Goal: Transaction & Acquisition: Purchase product/service

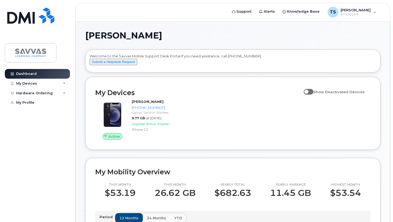
click at [310, 94] on span at bounding box center [309, 91] width 10 height 5
click at [308, 91] on input "Show Deactivated Devices" at bounding box center [306, 89] width 4 height 4
click at [313, 94] on span at bounding box center [309, 91] width 10 height 5
click at [308, 91] on input "Show Deactivated Devices" at bounding box center [306, 89] width 4 height 4
checkbox input "false"
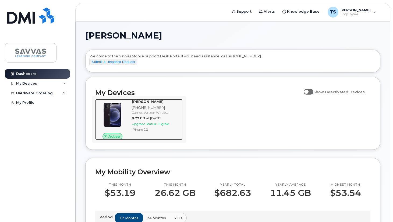
click at [154, 126] on span "Upgrade Status:" at bounding box center [144, 124] width 25 height 4
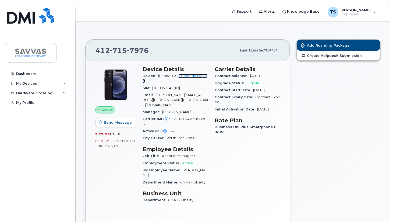
click at [191, 77] on link "+ Upgrade Device" at bounding box center [175, 78] width 65 height 9
click at [187, 77] on link "+ Upgrade Device" at bounding box center [175, 78] width 65 height 9
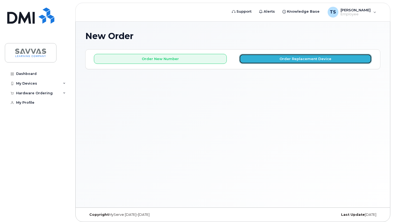
click at [263, 59] on button "Order Replacement Device" at bounding box center [305, 59] width 133 height 10
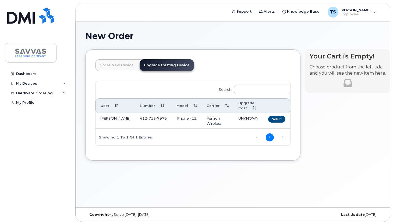
click at [131, 62] on link "Order New Device" at bounding box center [116, 65] width 43 height 12
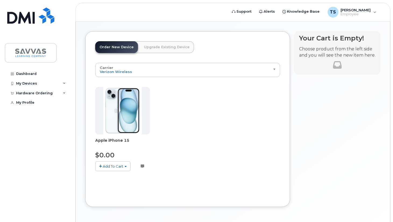
scroll to position [18, 0]
click at [131, 116] on img at bounding box center [122, 110] width 39 height 47
click at [133, 115] on img at bounding box center [122, 110] width 39 height 47
click at [125, 166] on span "button" at bounding box center [126, 166] width 2 height 1
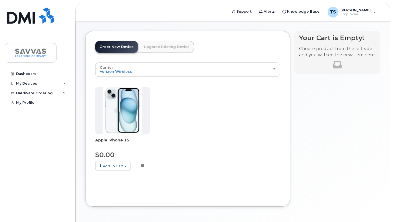
click at [114, 166] on span "Add To Cart" at bounding box center [113, 166] width 20 height 4
click at [117, 175] on link "$0.00 - 3 Year Activation (128GB)" at bounding box center [131, 176] width 69 height 7
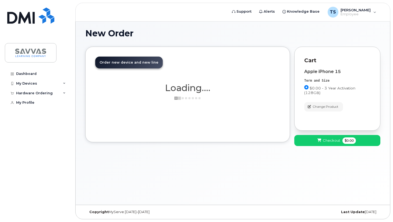
scroll to position [3, 0]
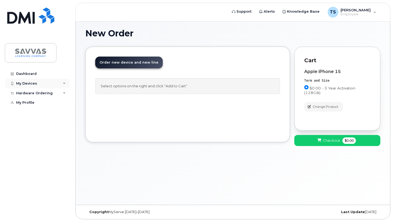
click at [36, 82] on div "My Devices" at bounding box center [37, 84] width 65 height 10
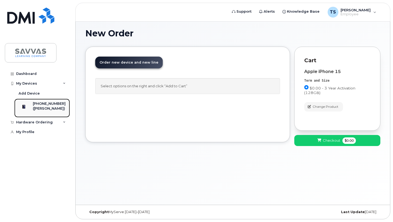
click at [37, 107] on div "412-715-7976 (TRACY SAFRAN)" at bounding box center [41, 107] width 49 height 13
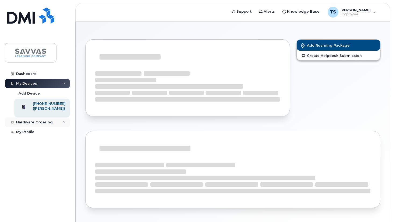
click at [34, 124] on div "Hardware Ordering" at bounding box center [34, 122] width 37 height 4
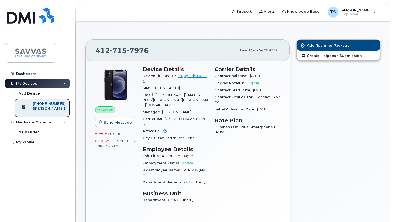
click at [45, 108] on div "([PERSON_NAME])" at bounding box center [49, 108] width 33 height 5
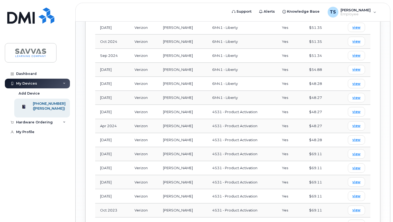
scroll to position [445, 0]
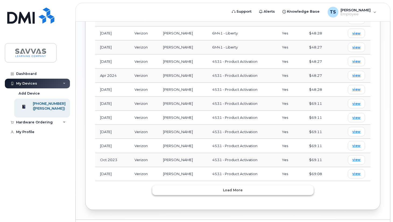
click at [230, 187] on span "Load more" at bounding box center [233, 189] width 20 height 5
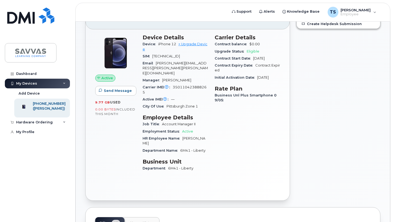
scroll to position [0, 0]
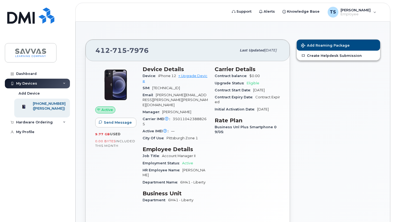
click at [252, 84] on span "Eligible" at bounding box center [253, 83] width 13 height 4
click at [36, 54] on img at bounding box center [30, 53] width 41 height 16
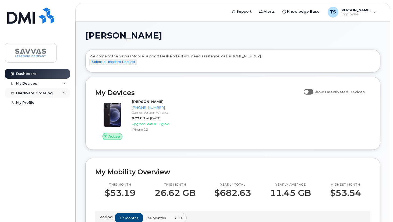
click at [65, 93] on icon at bounding box center [64, 93] width 3 height 3
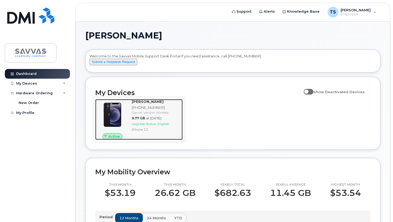
click at [155, 126] on span "Upgrade Status:" at bounding box center [144, 124] width 25 height 4
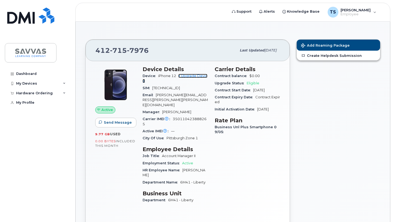
click at [194, 76] on link "+ Upgrade Device" at bounding box center [175, 78] width 65 height 9
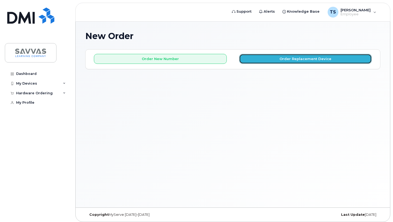
click at [339, 59] on button "Order Replacement Device" at bounding box center [305, 59] width 133 height 10
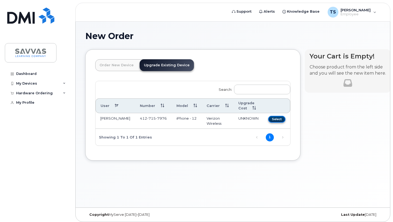
click at [271, 118] on button "Select" at bounding box center [276, 119] width 17 height 7
click at [108, 119] on td "[PERSON_NAME]" at bounding box center [116, 121] width 40 height 16
click at [167, 66] on link "Upgrade Existing Device" at bounding box center [167, 65] width 54 height 12
click at [268, 119] on button "Select" at bounding box center [276, 119] width 17 height 7
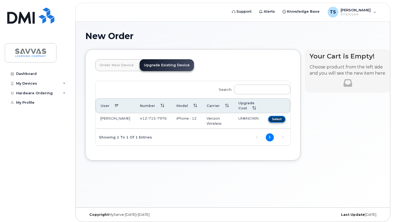
click at [268, 119] on button "Select" at bounding box center [276, 119] width 17 height 7
click at [245, 89] on input "Search:" at bounding box center [262, 90] width 56 height 10
type input "iphone"
click at [268, 120] on button "Select" at bounding box center [276, 119] width 17 height 7
click at [266, 137] on link "1" at bounding box center [270, 137] width 8 height 8
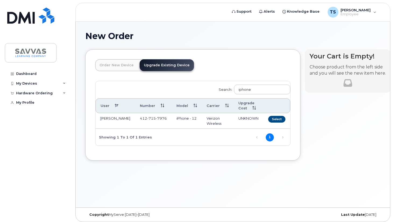
click at [156, 117] on span "7976" at bounding box center [161, 118] width 11 height 4
click at [117, 67] on link "Order New Device" at bounding box center [116, 65] width 43 height 12
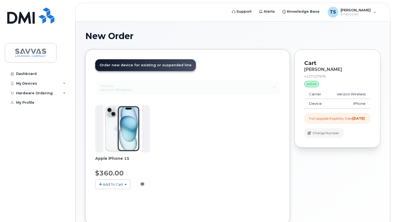
click at [109, 184] on span "Add To Cart" at bounding box center [113, 184] width 20 height 4
click at [111, 192] on link "$360.00 - 3 Year Upgrade (128GB)" at bounding box center [133, 194] width 72 height 7
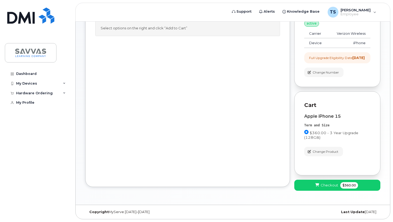
scroll to position [65, 0]
click at [330, 186] on span "Checkout" at bounding box center [329, 184] width 17 height 5
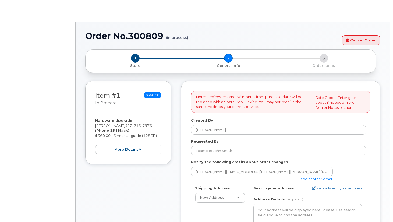
select select
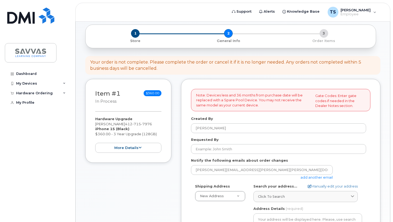
scroll to position [25, 0]
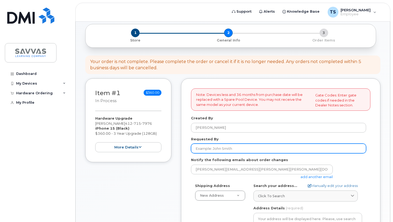
click at [265, 150] on input "Requested By" at bounding box center [278, 148] width 175 height 10
type input "[PERSON_NAME]"
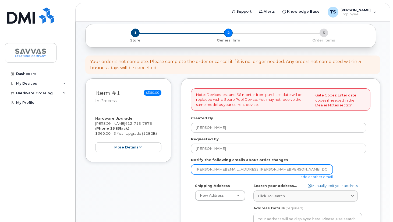
type input "[EMAIL_ADDRESS][DOMAIN_NAME]"
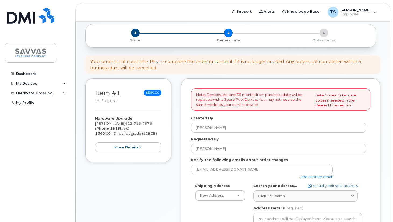
type input "[STREET_ADDRESS]"
type input "4129154312"
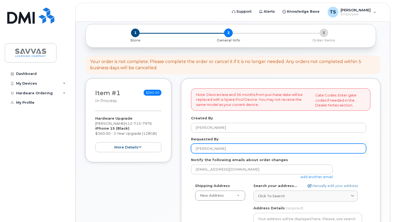
select select
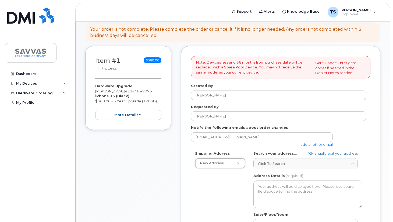
scroll to position [62, 0]
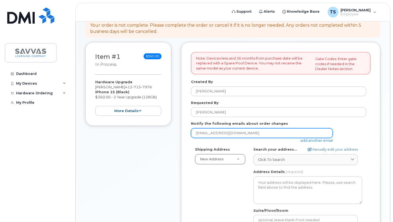
click at [254, 135] on input "[EMAIL_ADDRESS][DOMAIN_NAME]" at bounding box center [262, 133] width 142 height 10
type input "[PERSON_NAME][EMAIL_ADDRESS][PERSON_NAME][PERSON_NAME][DOMAIN_NAME]"
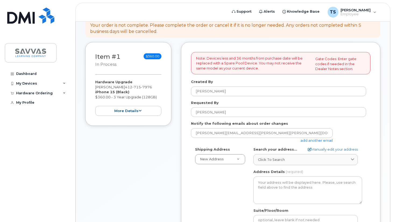
click at [344, 131] on div "[PERSON_NAME][EMAIL_ADDRESS][PERSON_NAME][PERSON_NAME][DOMAIN_NAME] add another…" at bounding box center [278, 135] width 175 height 15
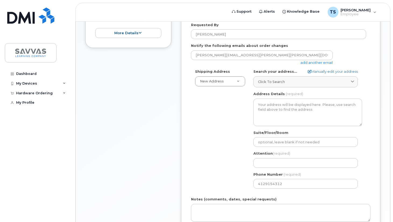
scroll to position [140, 0]
click at [311, 82] on div "Click to search" at bounding box center [305, 81] width 95 height 5
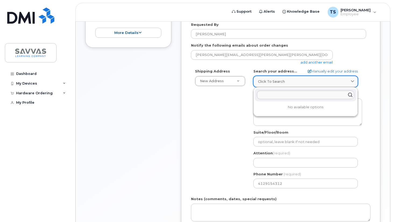
click at [311, 82] on div "Click to search" at bounding box center [305, 81] width 95 height 5
click at [323, 72] on link "Manually edit your address" at bounding box center [333, 71] width 50 height 5
select select
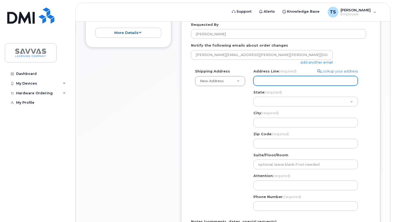
click at [313, 84] on input "Address Line (required)" at bounding box center [306, 81] width 104 height 10
type input "623 Oakview Dr"
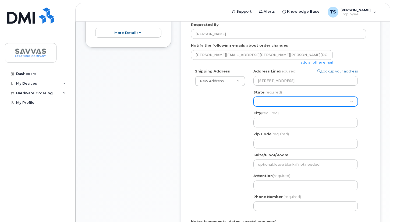
select select "PA"
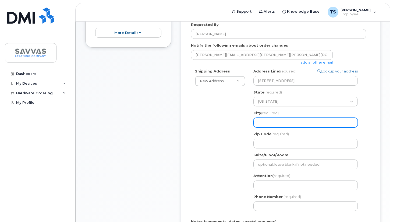
type input "Verona"
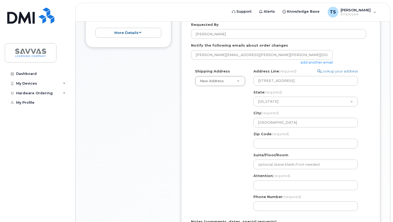
type input "15147"
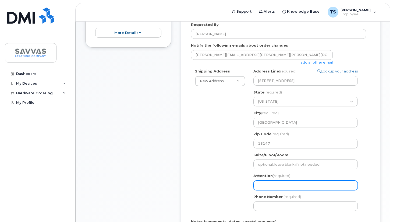
type input "Tracy L Safran"
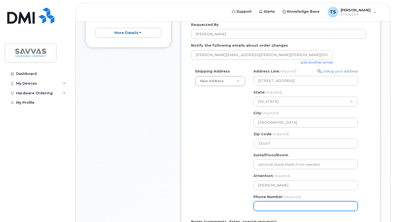
type input "4129154312"
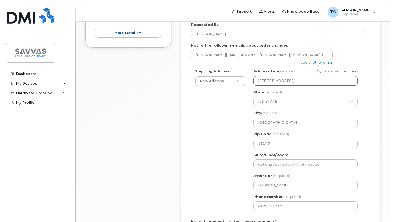
select select
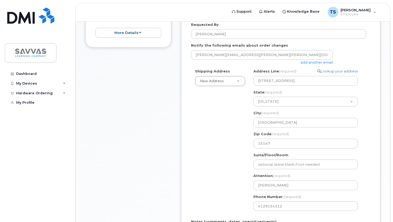
click at [234, 129] on div "Shipping Address New Address New Address 1667 Crestline Drive, Atlanta, GA 3034…" at bounding box center [278, 142] width 175 height 146
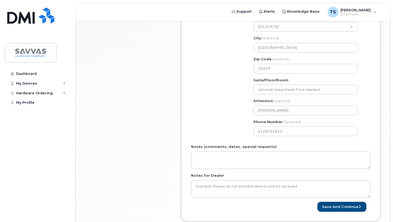
scroll to position [223, 0]
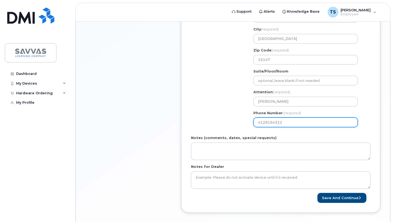
click at [271, 121] on input "4129154312" at bounding box center [306, 122] width 104 height 10
type input "4127157976"
select select
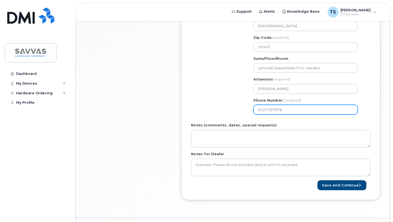
scroll to position [249, 0]
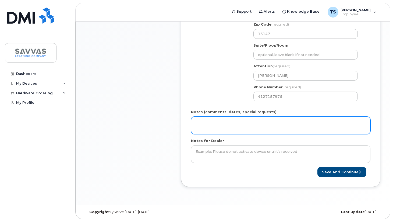
click at [216, 125] on textarea "Notes (comments, dates, special requests)" at bounding box center [281, 126] width 180 height 18
click at [249, 123] on textarea "my iPhone 12 is out of storage and the system data" at bounding box center [281, 126] width 180 height 18
click at [198, 123] on textarea "my iPhone 12 is out of storage. and the system data" at bounding box center [281, 126] width 180 height 18
drag, startPoint x: 259, startPoint y: 124, endPoint x: 251, endPoint y: 123, distance: 8.3
click at [251, 123] on textarea "My iPhone 12 is out of storage. and the system data" at bounding box center [281, 126] width 180 height 18
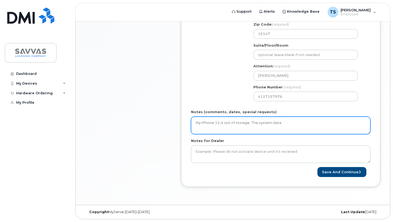
click at [286, 123] on textarea "My iPhone 12 is out of storage. The system data" at bounding box center [281, 126] width 180 height 18
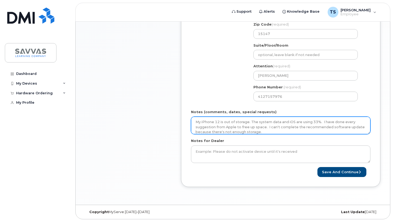
click at [294, 131] on textarea "My iPhone 12 is out of storage. The system data and iOS are using 33%. I have d…" at bounding box center [281, 126] width 180 height 18
click at [250, 124] on textarea "My iPhone 12 is out of storage. The system data and iOS are using 33%. I have d…" at bounding box center [281, 126] width 180 height 18
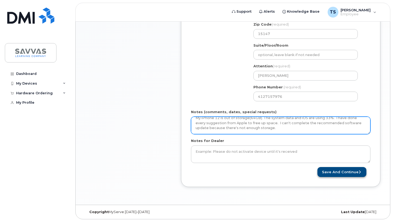
type textarea "My iPhone 12 is out of storage(64GB). The system data and iOS are using 33%. I …"
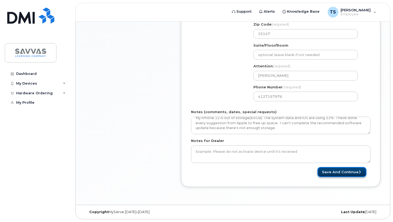
click at [322, 170] on button "Save and Continue" at bounding box center [342, 172] width 49 height 10
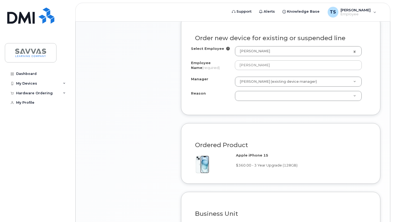
scroll to position [295, 0]
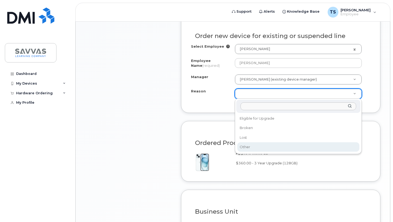
select select "other"
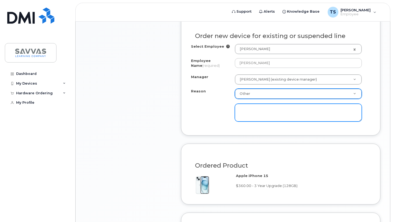
click at [263, 110] on textarea at bounding box center [298, 113] width 127 height 18
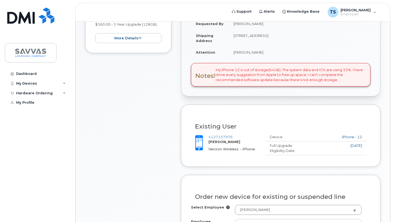
scroll to position [128, 0]
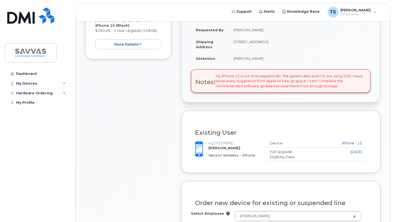
drag, startPoint x: 339, startPoint y: 87, endPoint x: 217, endPoint y: 77, distance: 122.4
click at [217, 77] on div "Notes! My iPhone 12 is out of storage(64GB). The system data and iOS are using …" at bounding box center [281, 81] width 180 height 24
copy div "My iPhone 12 is out of storage(64GB). The system data and iOS are using 33%. I …"
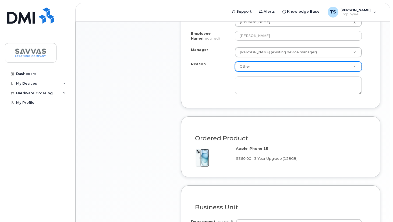
scroll to position [353, 0]
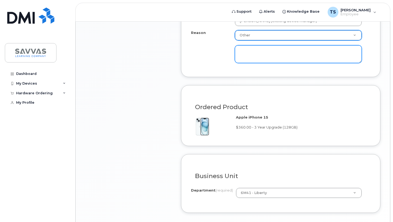
click at [244, 50] on textarea at bounding box center [298, 54] width 127 height 18
paste textarea "My iPhone 12 is out of storage(64GB). The system data and iOS are using 33%. I …"
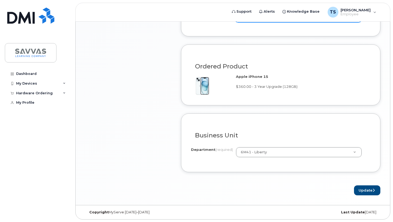
scroll to position [396, 0]
type textarea "My iPhone 12 is out of storage(64GB). The system data and iOS are using 33%. I …"
click at [370, 190] on button "Update" at bounding box center [367, 190] width 26 height 10
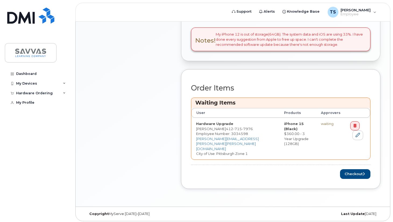
scroll to position [195, 0]
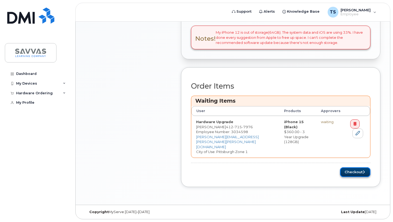
click at [353, 171] on button "Checkout" at bounding box center [355, 172] width 30 height 10
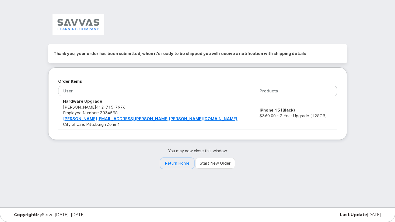
click at [181, 163] on link "Return Home" at bounding box center [177, 163] width 34 height 11
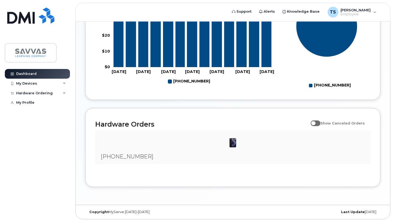
scroll to position [268, 0]
click at [233, 145] on img at bounding box center [233, 142] width 11 height 11
click at [141, 124] on h2 "Hardware Orders" at bounding box center [201, 124] width 213 height 8
click at [33, 93] on div "Hardware Ordering" at bounding box center [34, 93] width 37 height 4
click at [30, 101] on div "My Orders" at bounding box center [28, 102] width 19 height 5
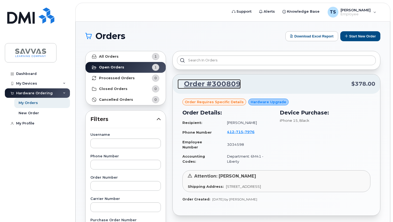
click at [192, 85] on link "Order #300809" at bounding box center [209, 84] width 63 height 10
